Goal: Information Seeking & Learning: Learn about a topic

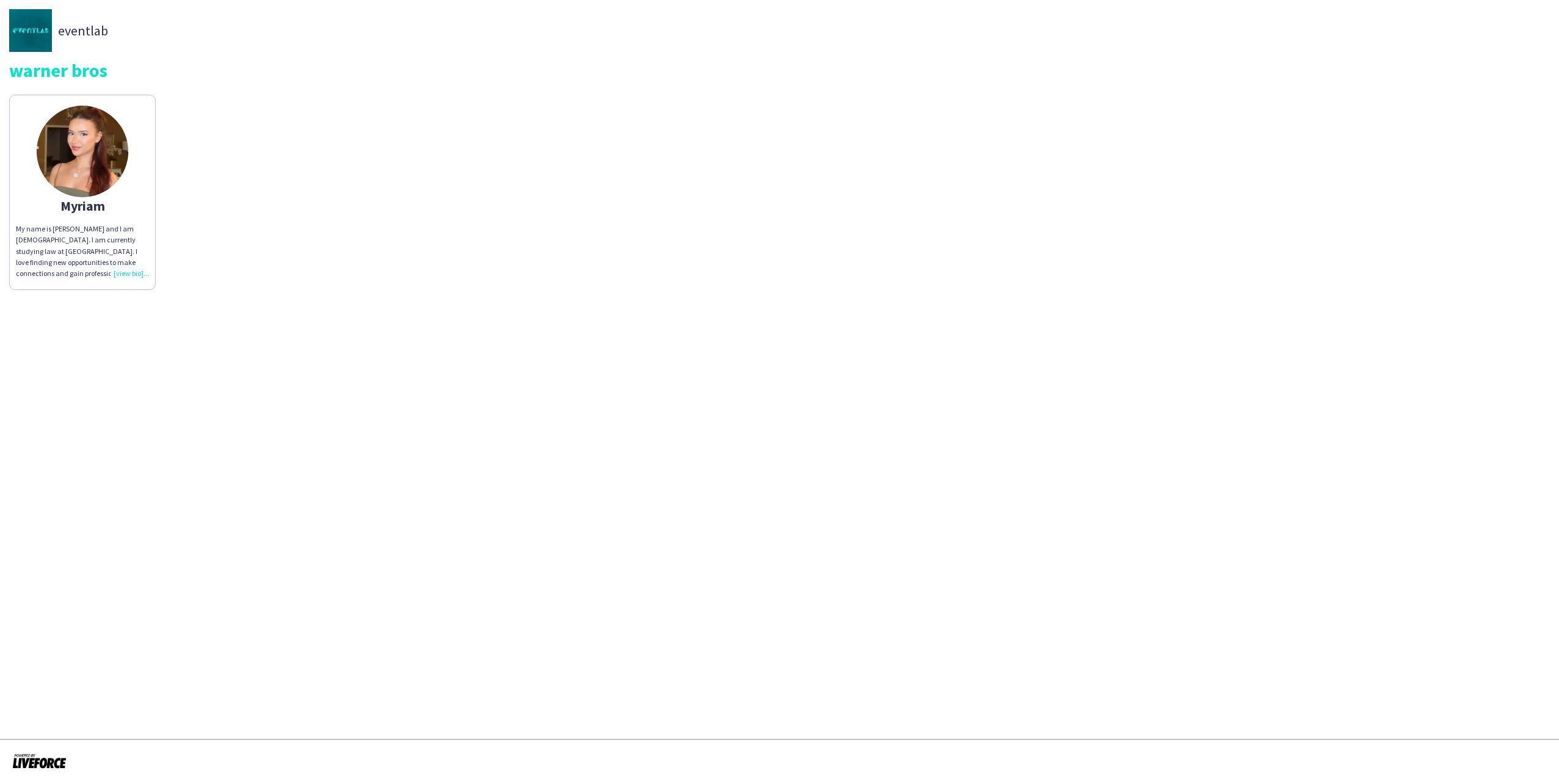
click at [126, 274] on div "My name is [PERSON_NAME] and I am [DEMOGRAPHIC_DATA]. I am currently studying l…" at bounding box center [82, 251] width 133 height 56
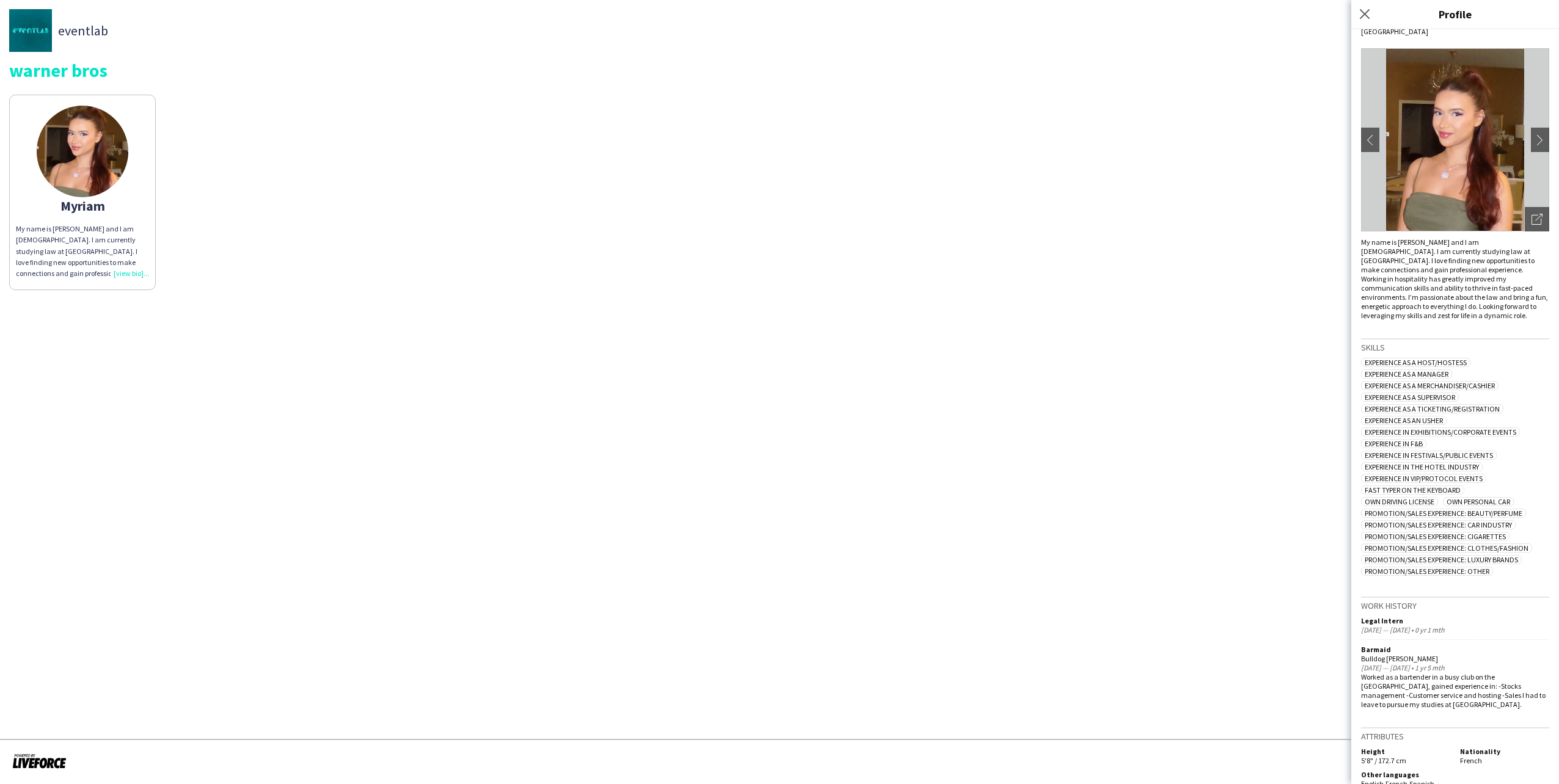
scroll to position [48, 0]
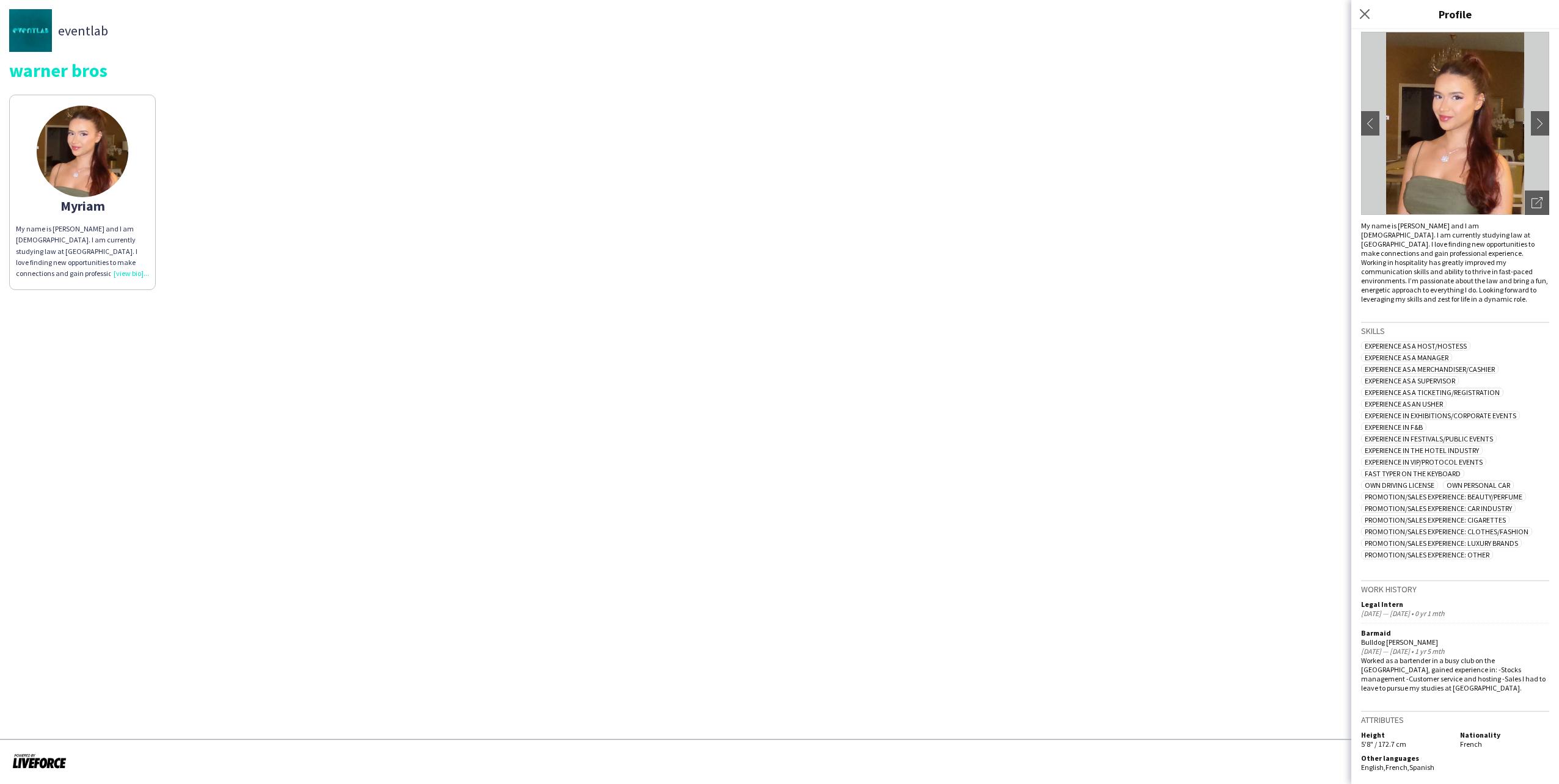
drag, startPoint x: 1479, startPoint y: 742, endPoint x: 1456, endPoint y: 743, distance: 23.0
click at [1456, 743] on div "Nationality French" at bounding box center [1502, 739] width 94 height 18
click at [1531, 126] on app-icon "chevron-right" at bounding box center [1539, 123] width 17 height 11
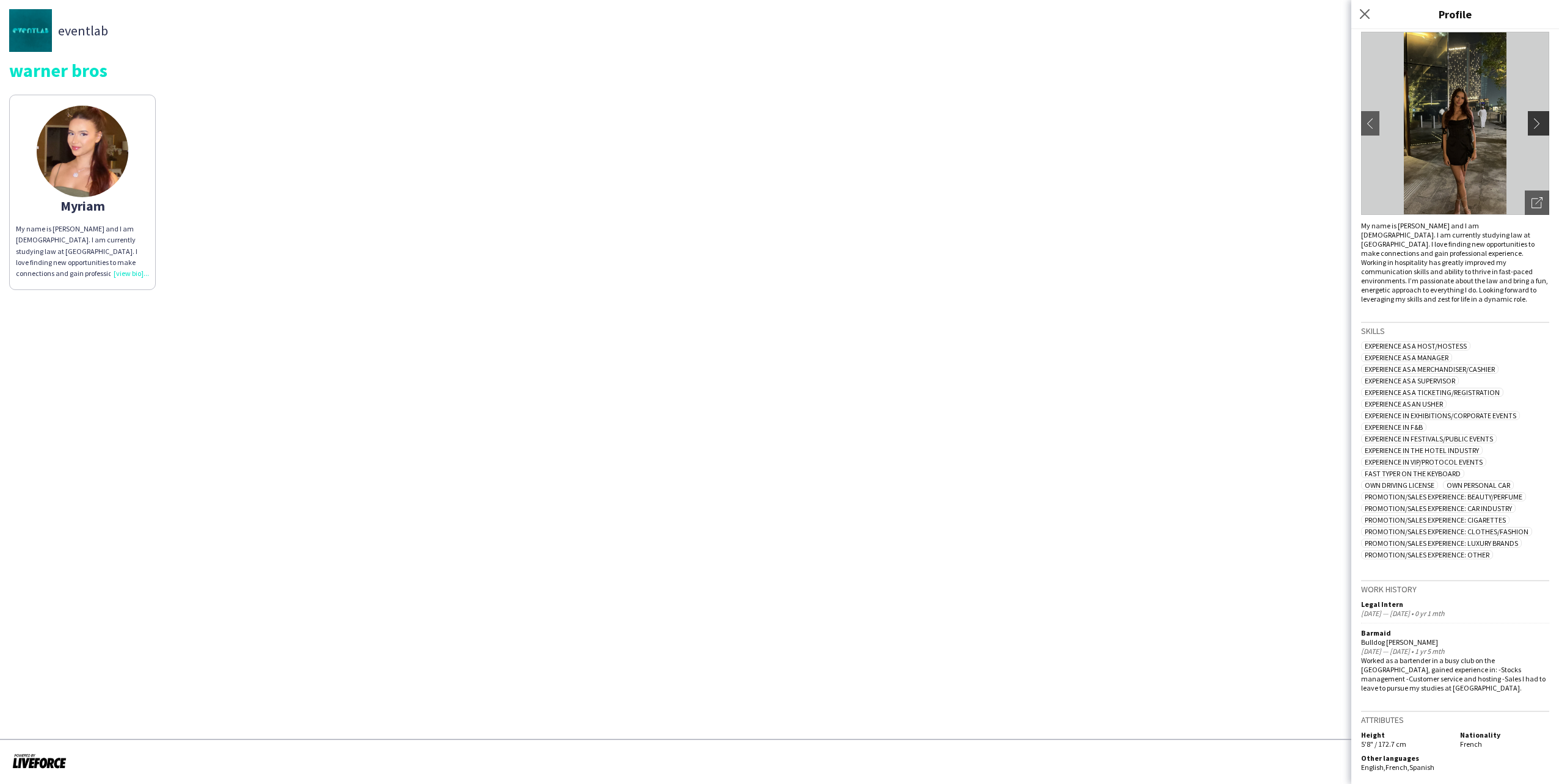
click at [1531, 120] on app-icon "chevron-right" at bounding box center [1539, 123] width 17 height 11
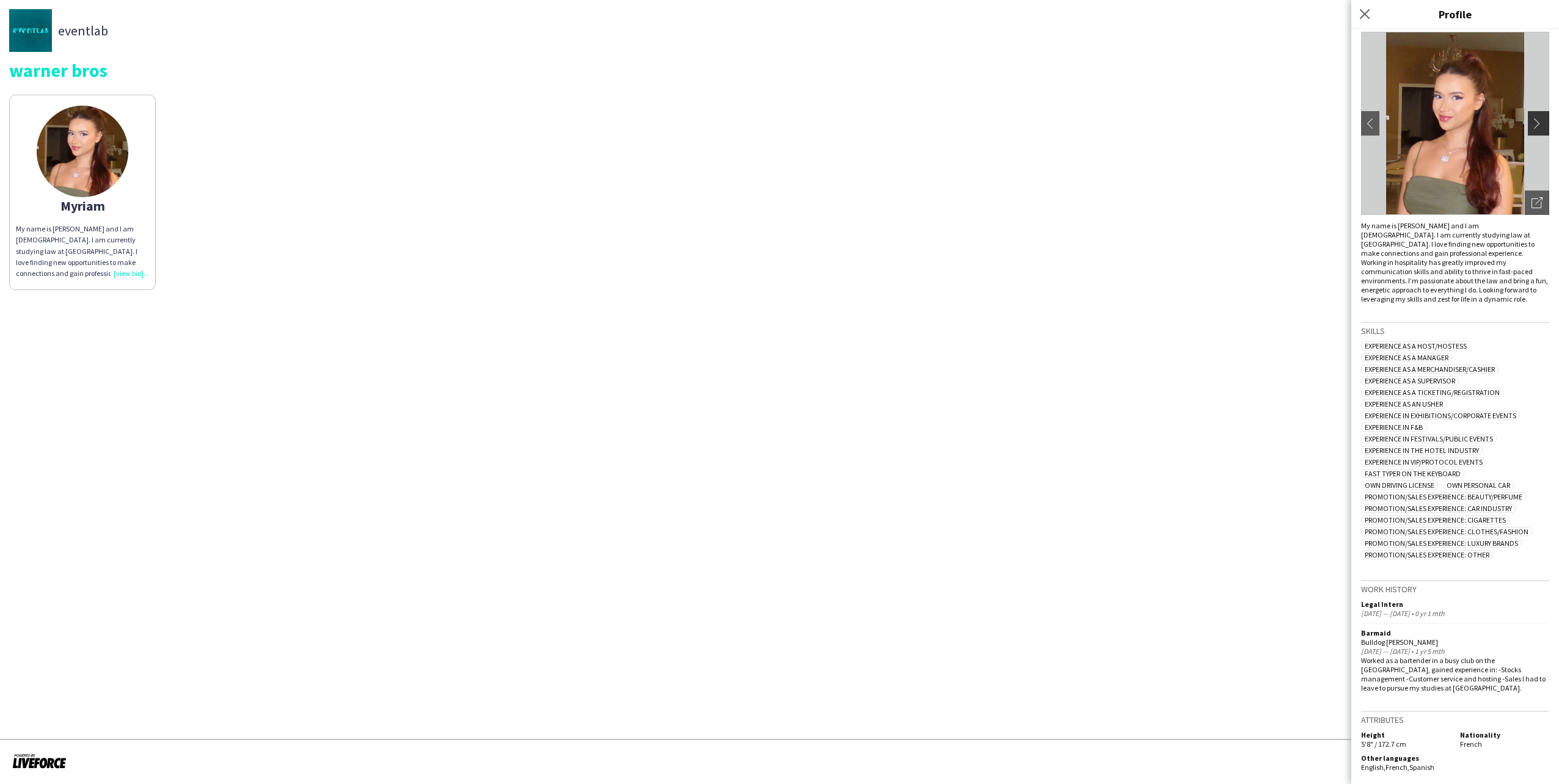
click at [1537, 121] on app-icon "chevron-right" at bounding box center [1539, 123] width 17 height 11
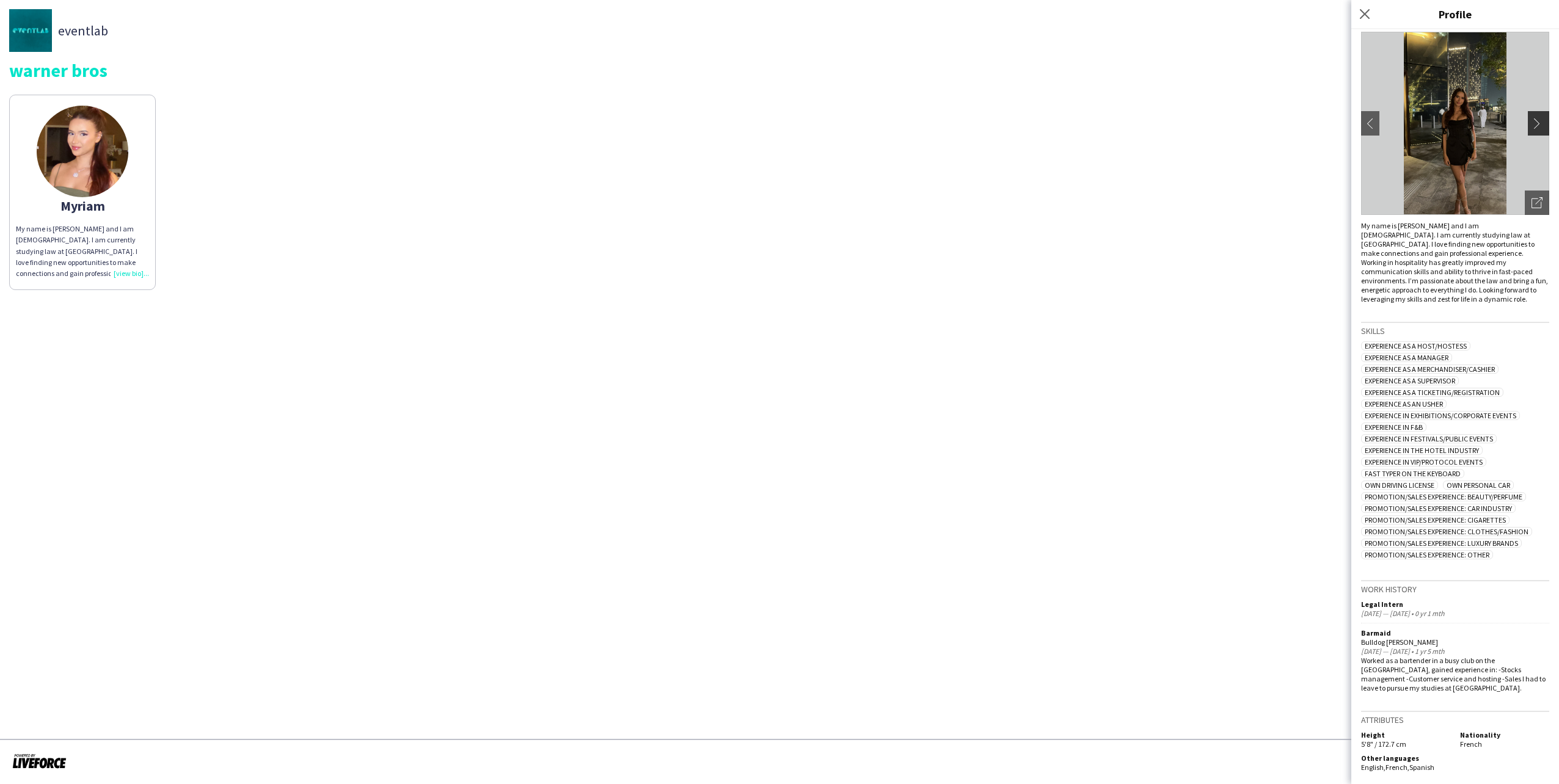
click at [1536, 119] on app-icon "chevron-right" at bounding box center [1539, 123] width 17 height 11
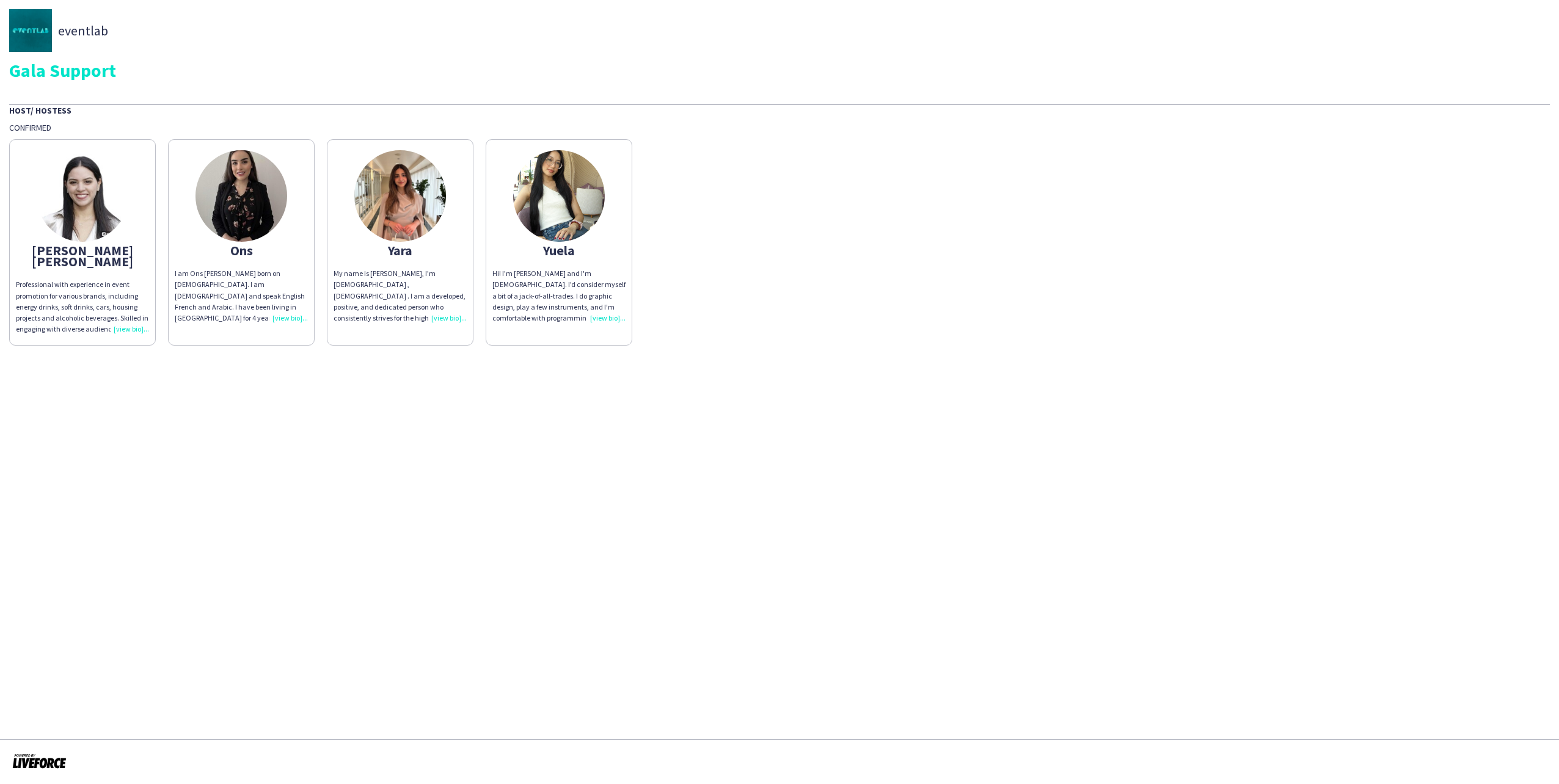
click at [558, 193] on img at bounding box center [559, 196] width 92 height 92
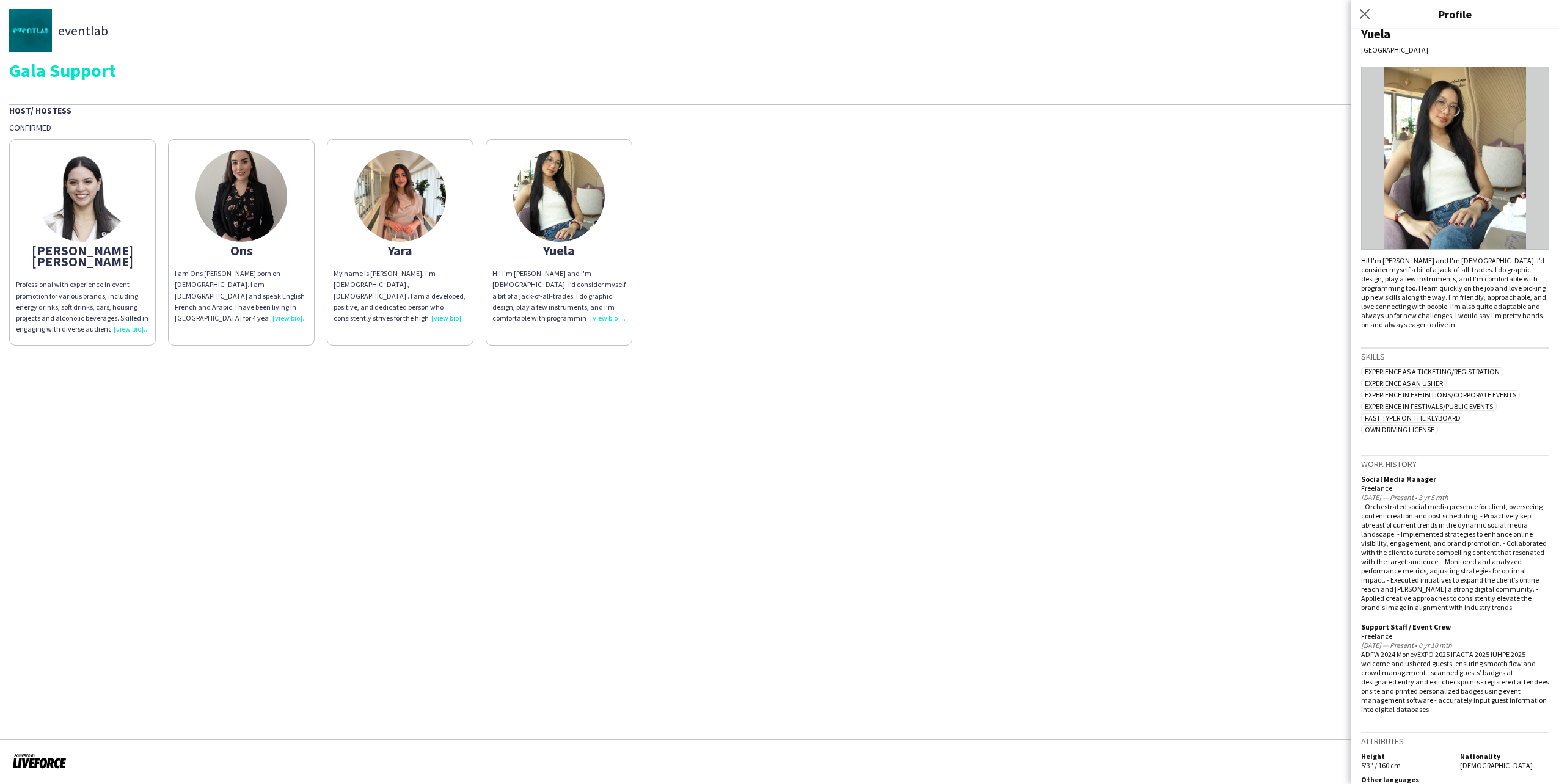
scroll to position [35, 0]
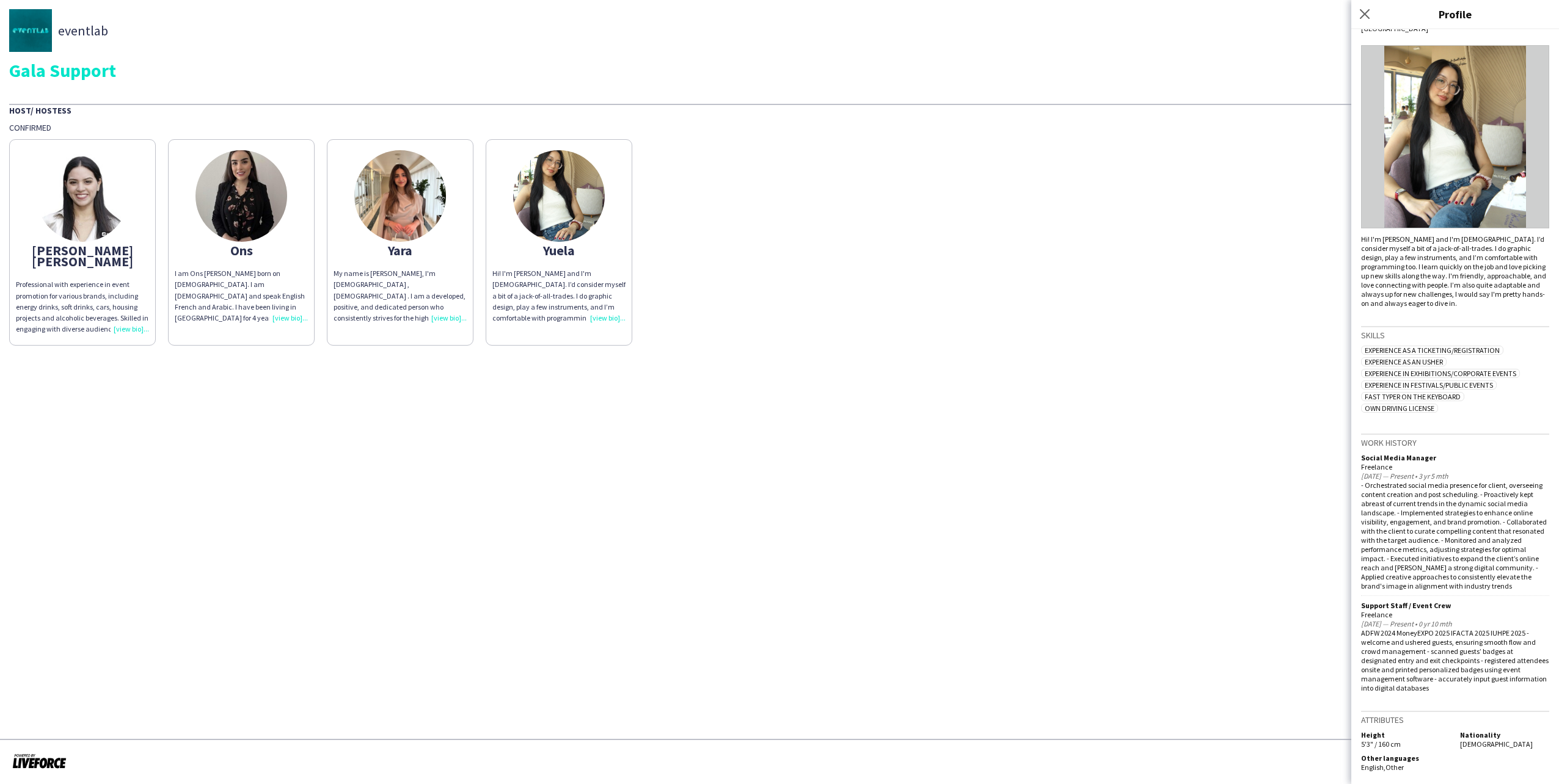
click at [412, 176] on img at bounding box center [400, 196] width 92 height 92
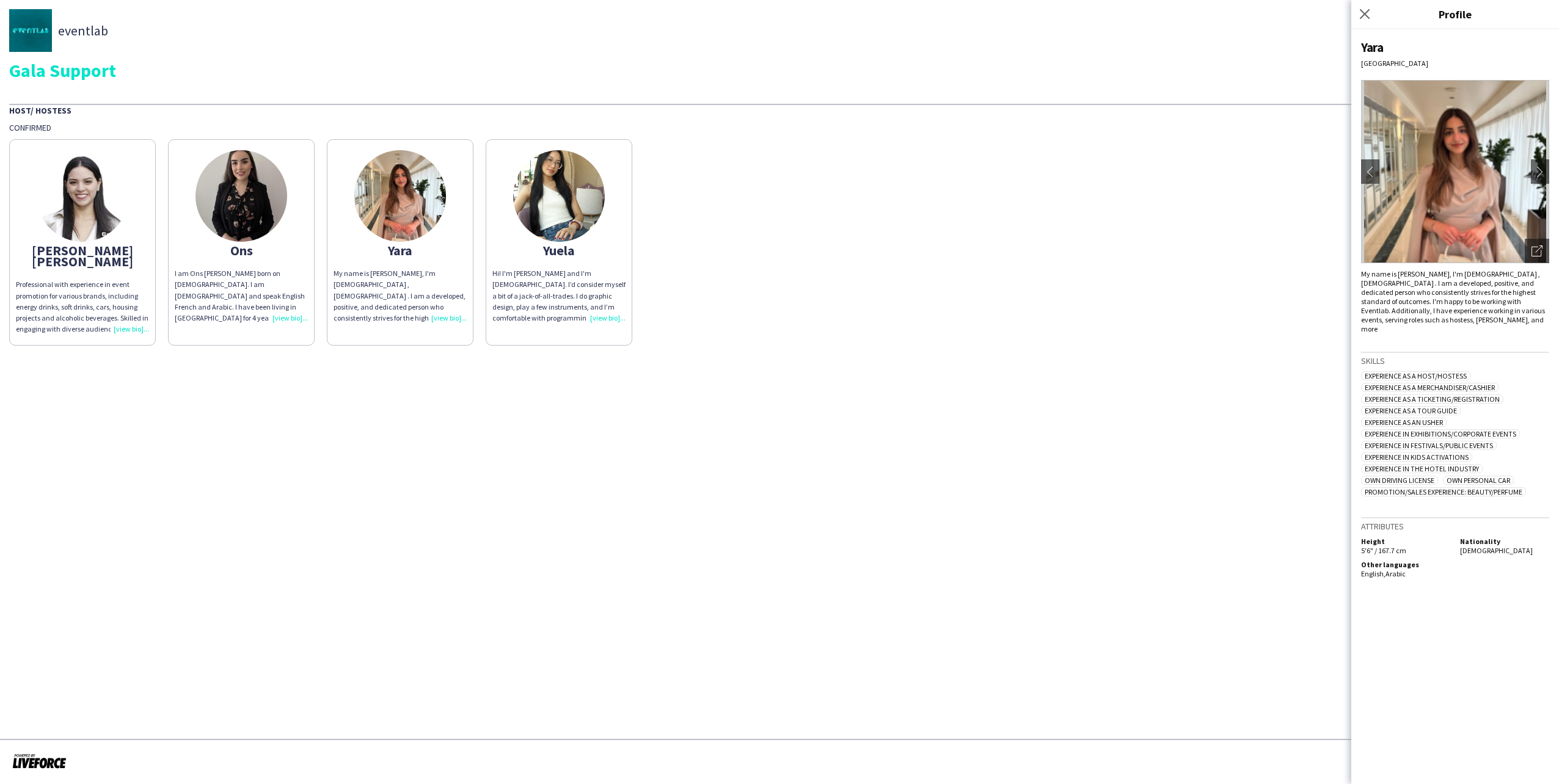
drag, startPoint x: 267, startPoint y: 347, endPoint x: 550, endPoint y: 397, distance: 287.4
click at [302, 342] on app-share-pages "eventlab Gala Support Host/ Hostess Confirmed Maria Veronica Professional with …" at bounding box center [779, 392] width 1559 height 784
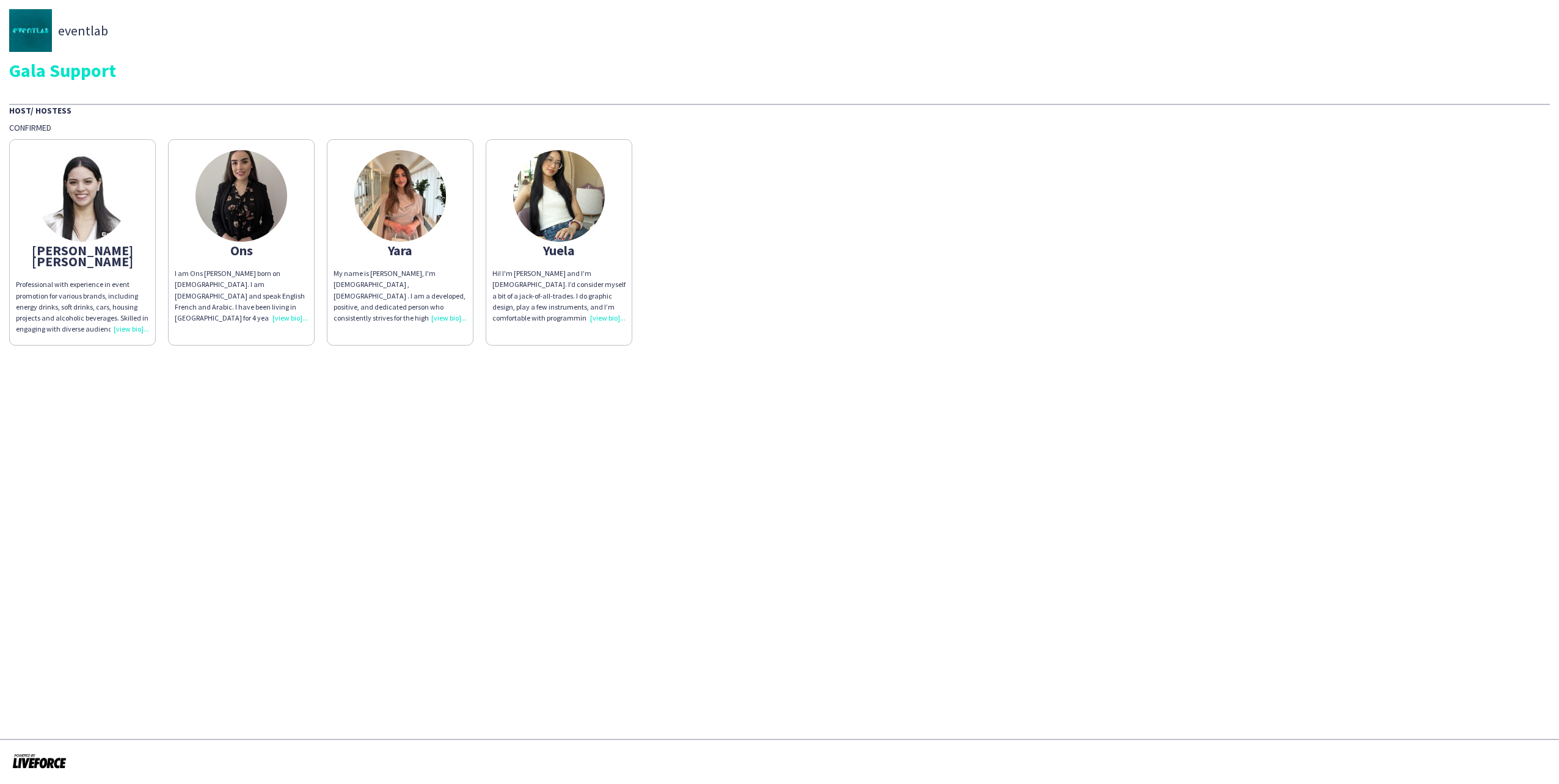
click at [224, 192] on img at bounding box center [241, 196] width 92 height 92
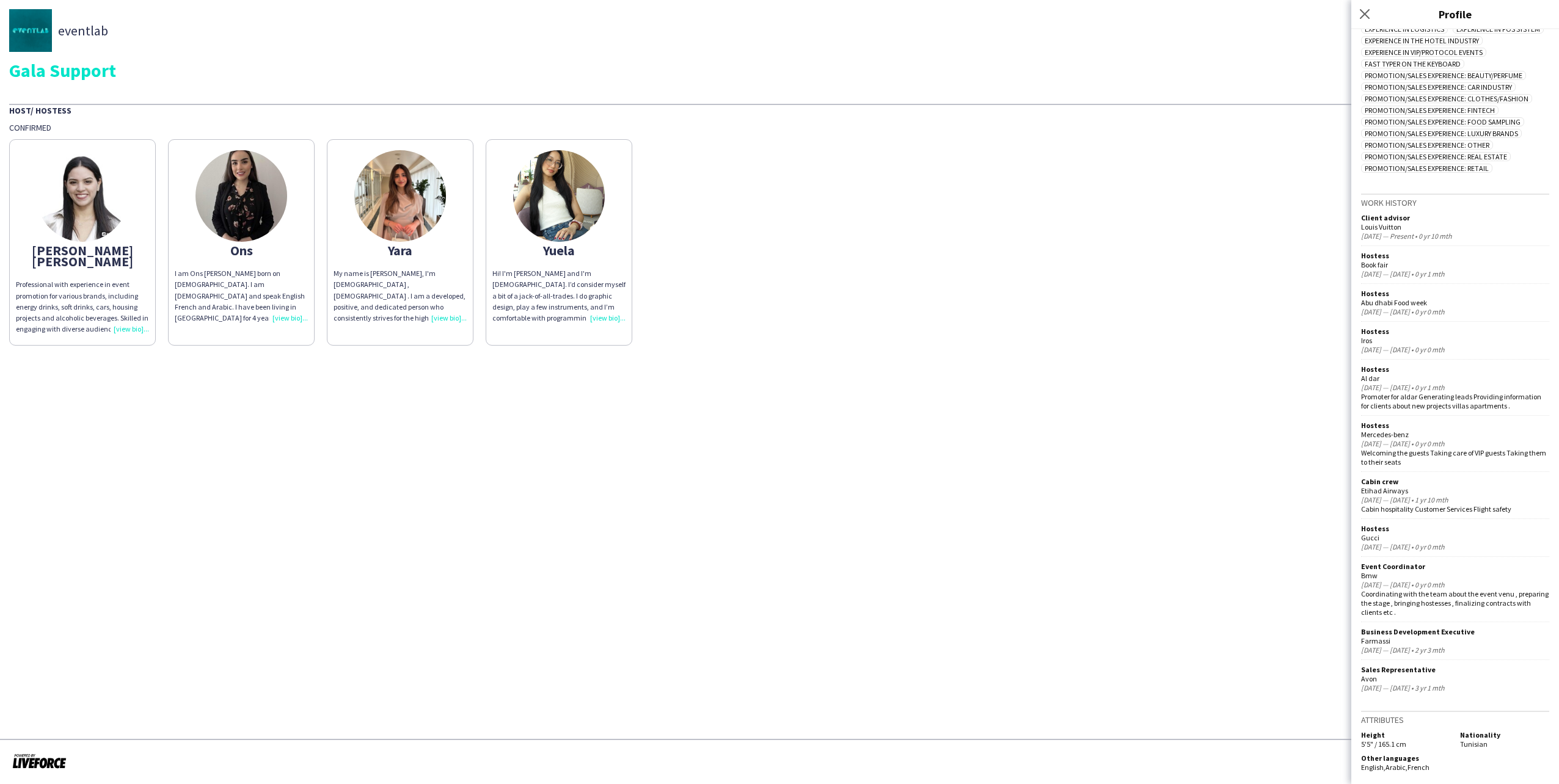
scroll to position [447, 0]
click at [68, 221] on img at bounding box center [82, 196] width 92 height 92
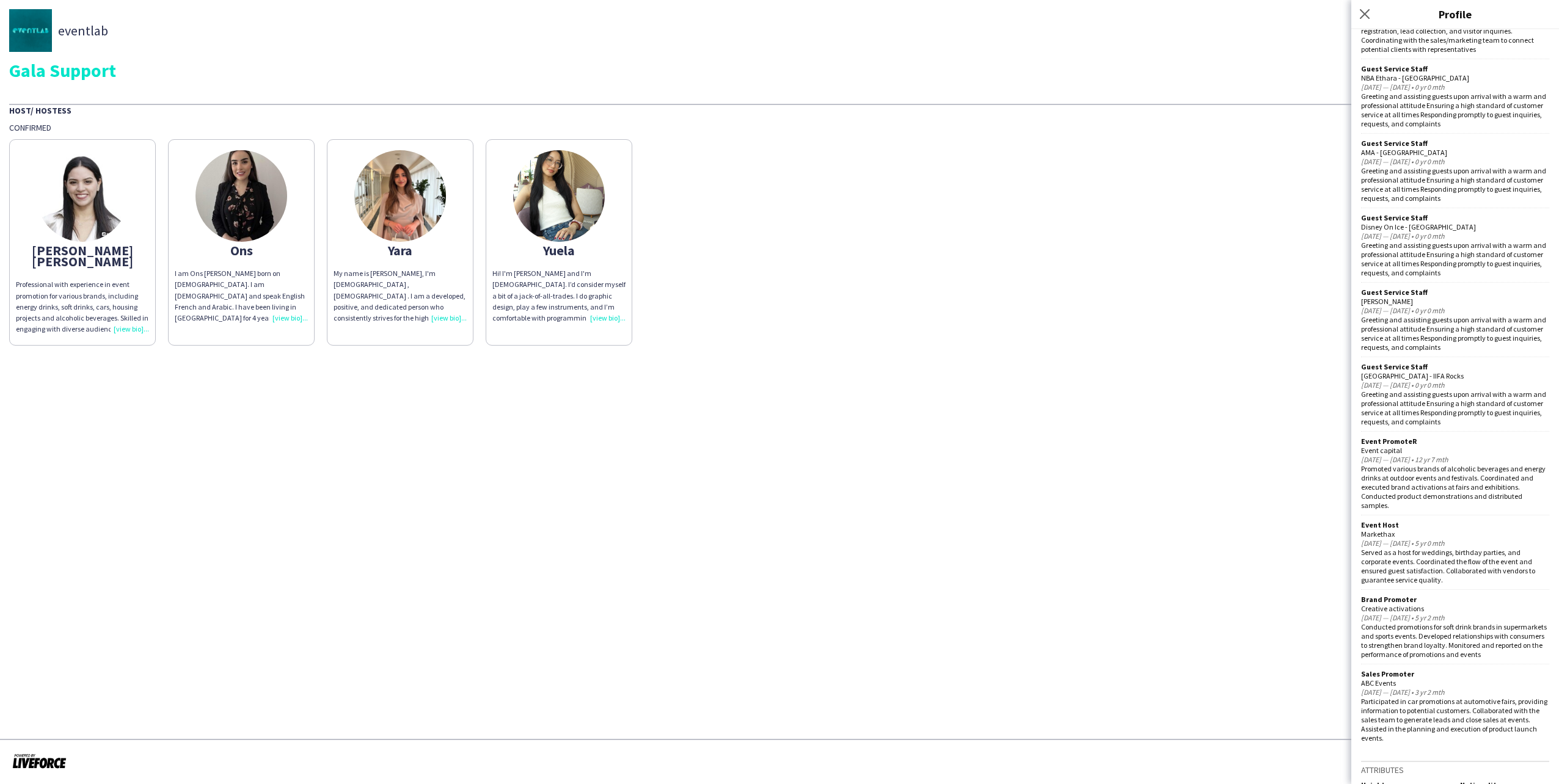
scroll to position [1267, 0]
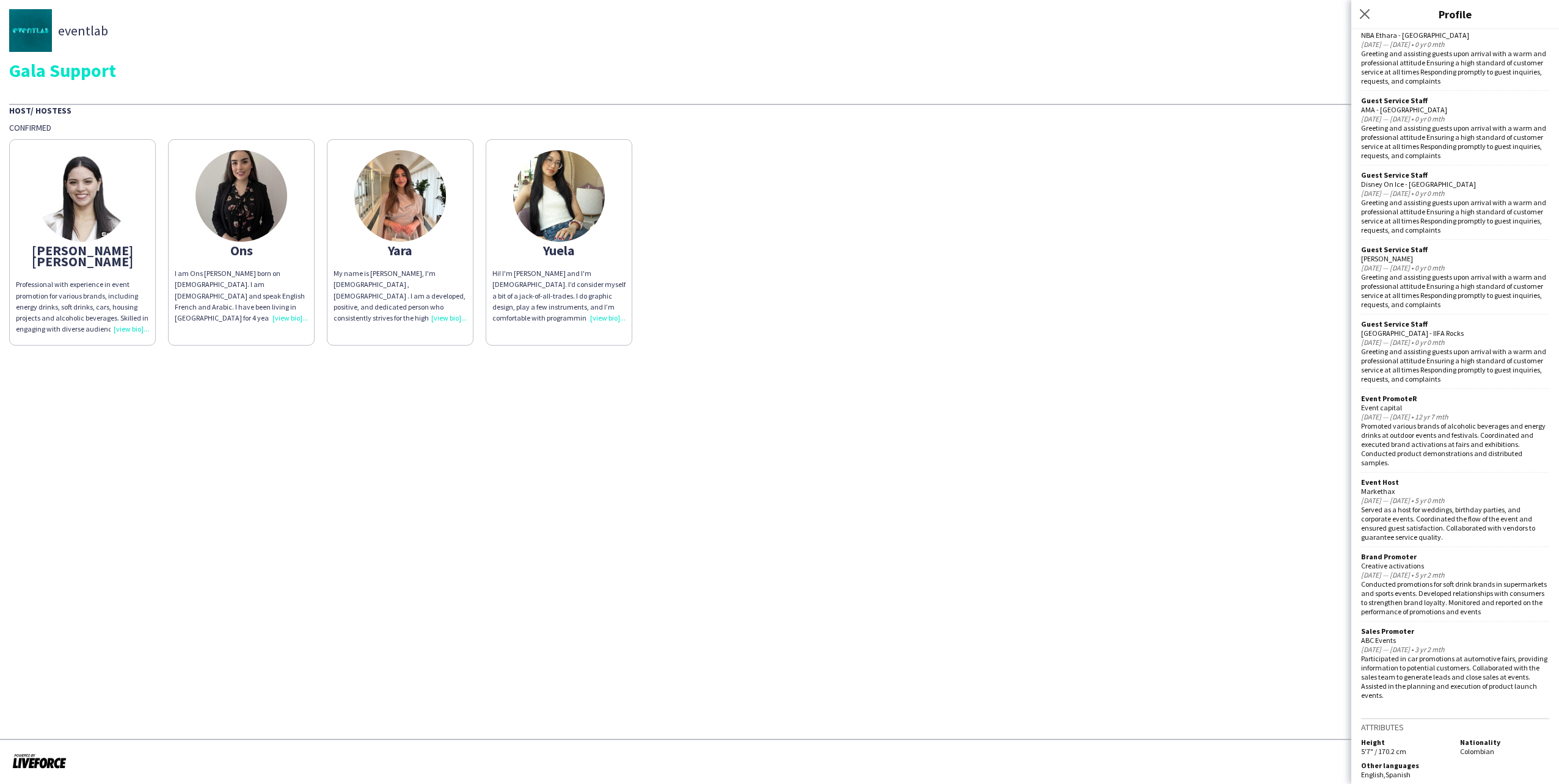
drag, startPoint x: 1456, startPoint y: 747, endPoint x: 1498, endPoint y: 744, distance: 42.1
click at [1498, 744] on div "Nationality Colombian" at bounding box center [1502, 747] width 94 height 18
